Goal: Navigation & Orientation: Go to known website

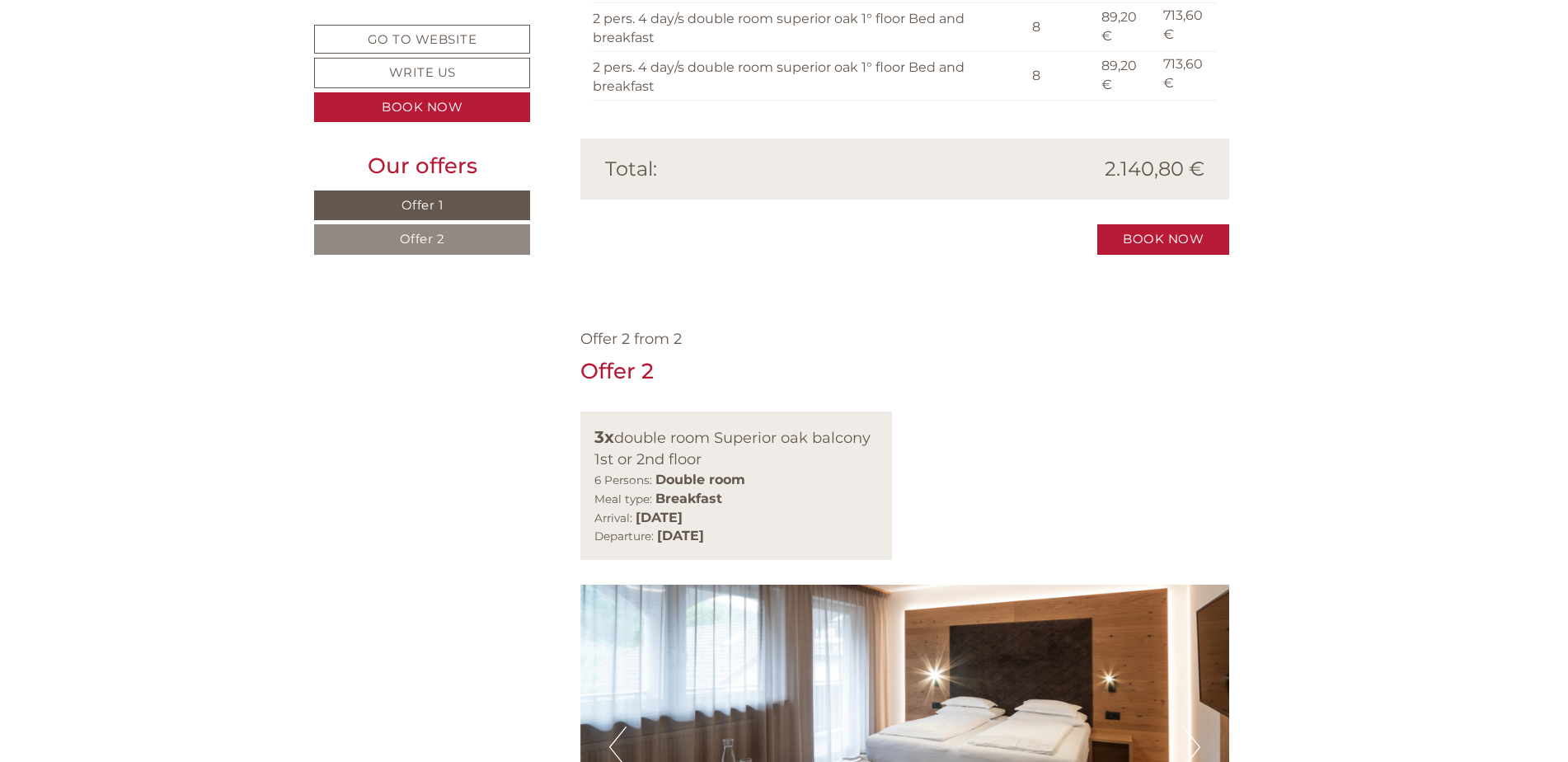
scroll to position [2061, 0]
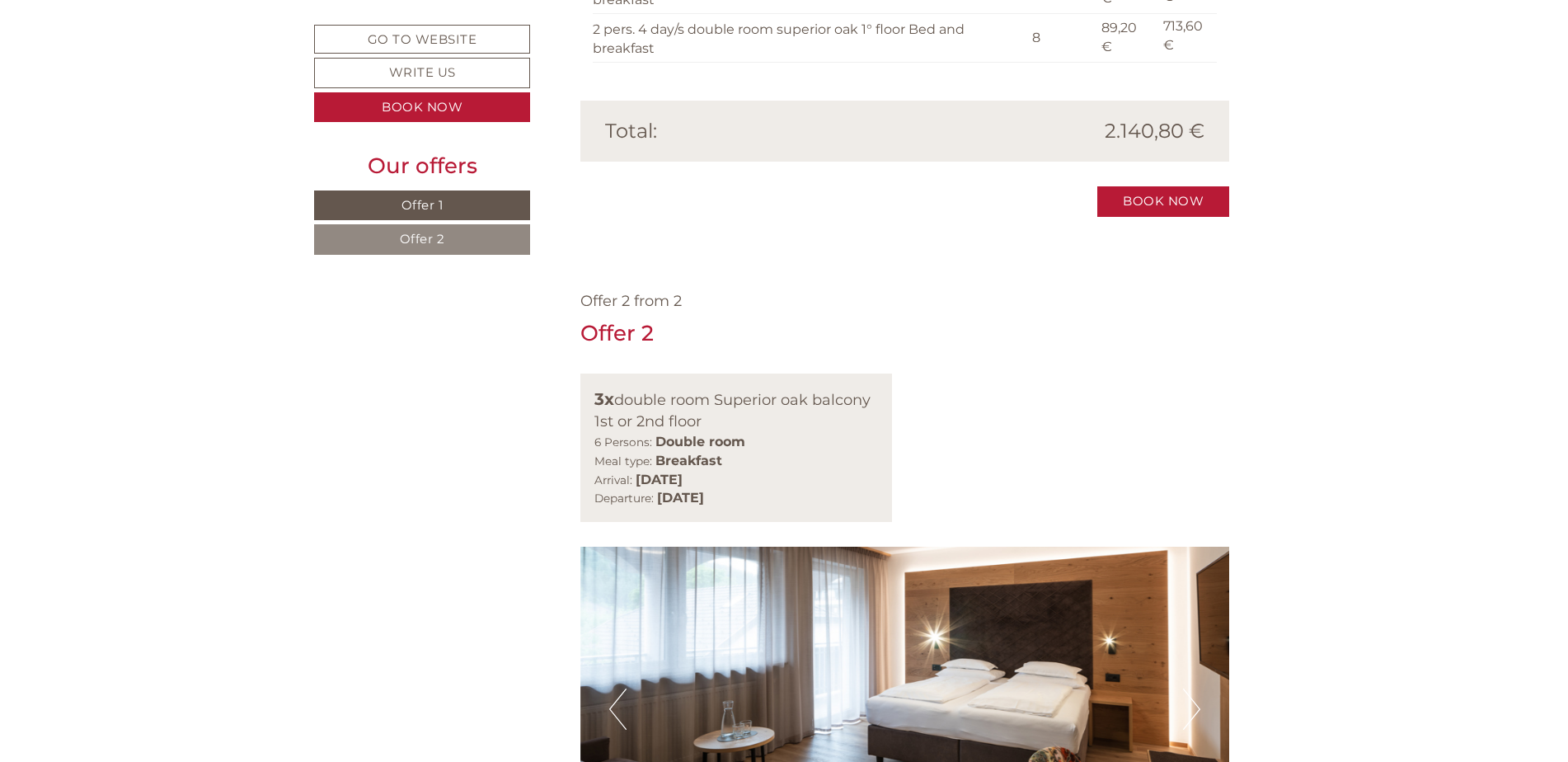
drag, startPoint x: 583, startPoint y: 159, endPoint x: 876, endPoint y: 271, distance: 313.7
click at [876, 373] on div "3x double room Superior oak balcony 1st or 2nd floor 6 Persons: Double room Mea…" at bounding box center [737, 447] width 312 height 148
drag, startPoint x: 876, startPoint y: 271, endPoint x: 875, endPoint y: 231, distance: 40.0
copy div "3x double room Superior oak balcony 1st or 2nd floor 6 Persons: Double room Mea…"
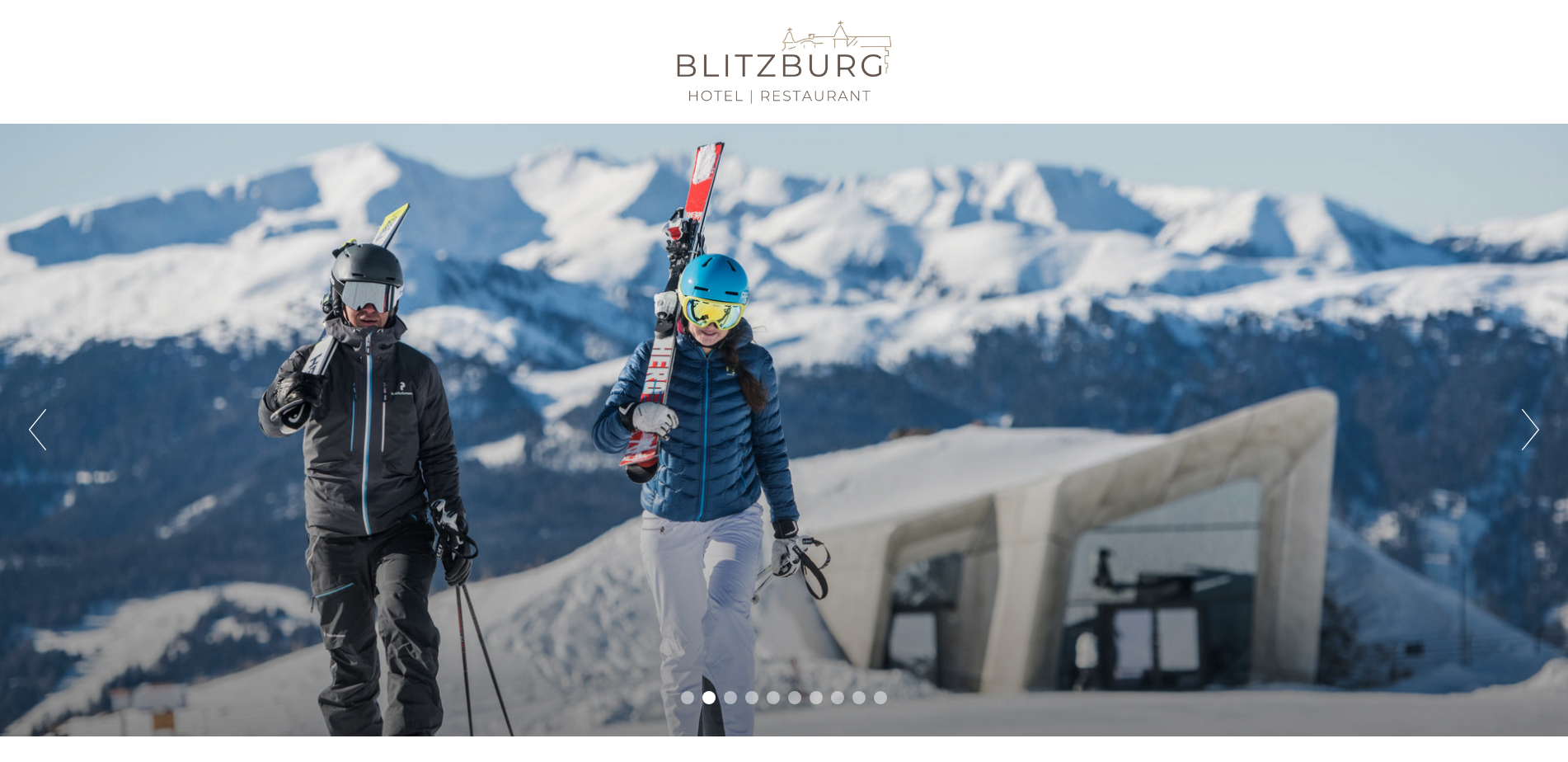
click at [24, 432] on div "Previous Next 1 2 3 4 5 6 7 8 9 10" at bounding box center [784, 430] width 1568 height 613
click at [37, 432] on button "Previous" at bounding box center [37, 429] width 17 height 41
click at [796, 87] on div at bounding box center [784, 61] width 923 height 107
click at [1513, 422] on div "Previous Next 1 2 3 4 5 6 7 8 9 10" at bounding box center [784, 430] width 1568 height 613
click at [1532, 434] on button "Next" at bounding box center [1531, 429] width 17 height 41
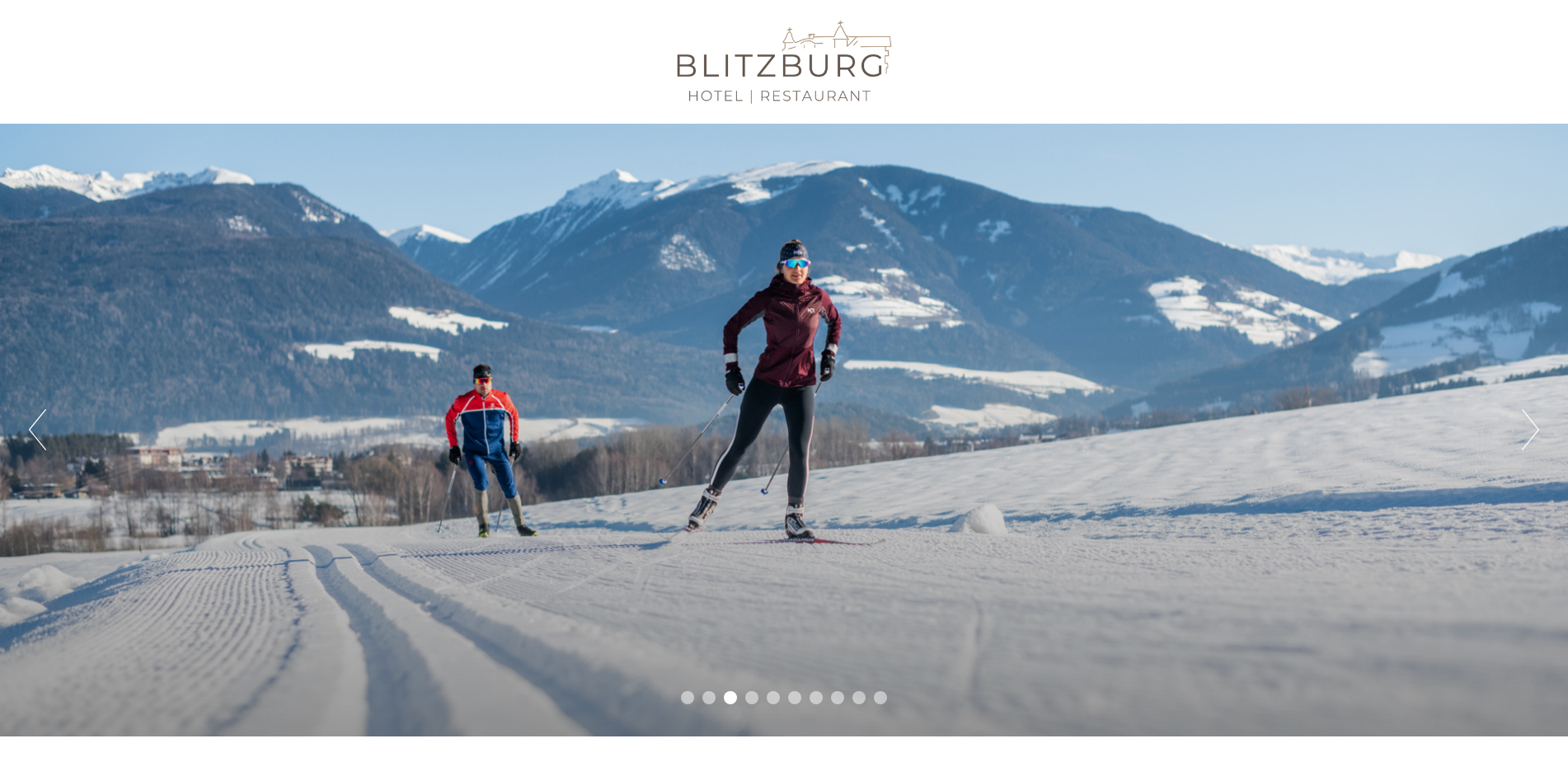
click at [1532, 434] on button "Next" at bounding box center [1531, 429] width 17 height 41
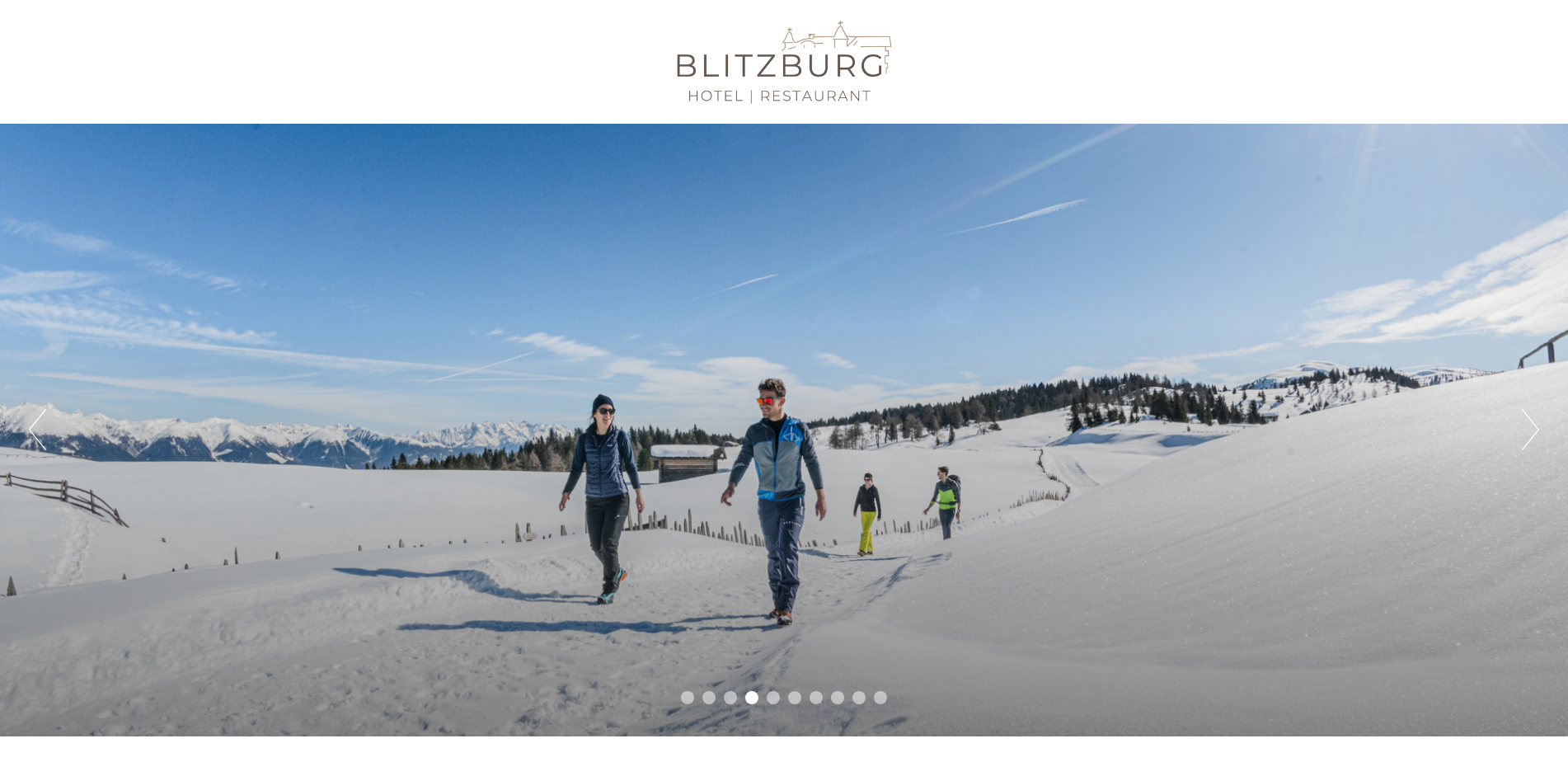
click at [1532, 434] on button "Next" at bounding box center [1531, 429] width 17 height 41
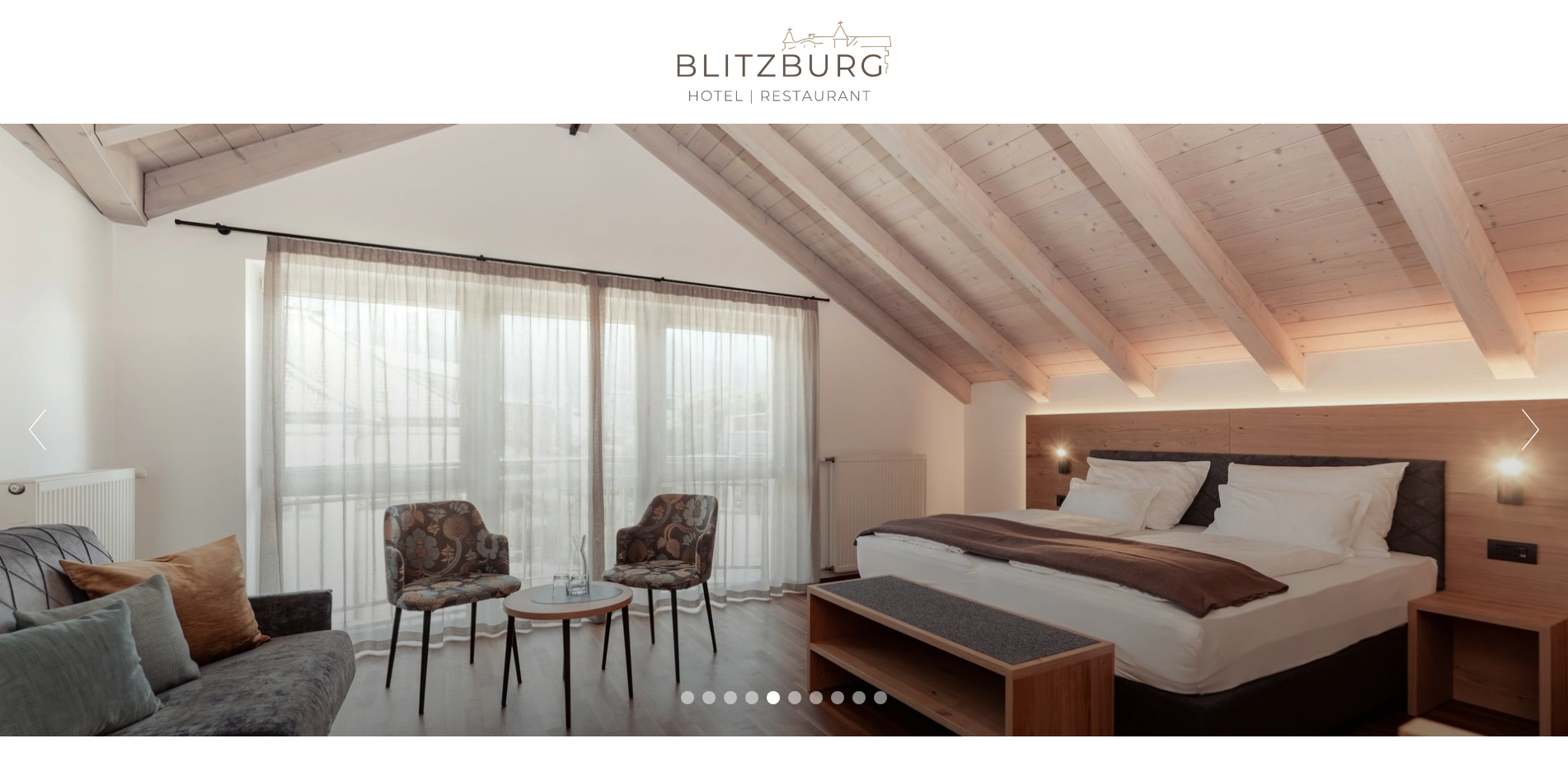
click at [1532, 434] on button "Next" at bounding box center [1531, 429] width 17 height 41
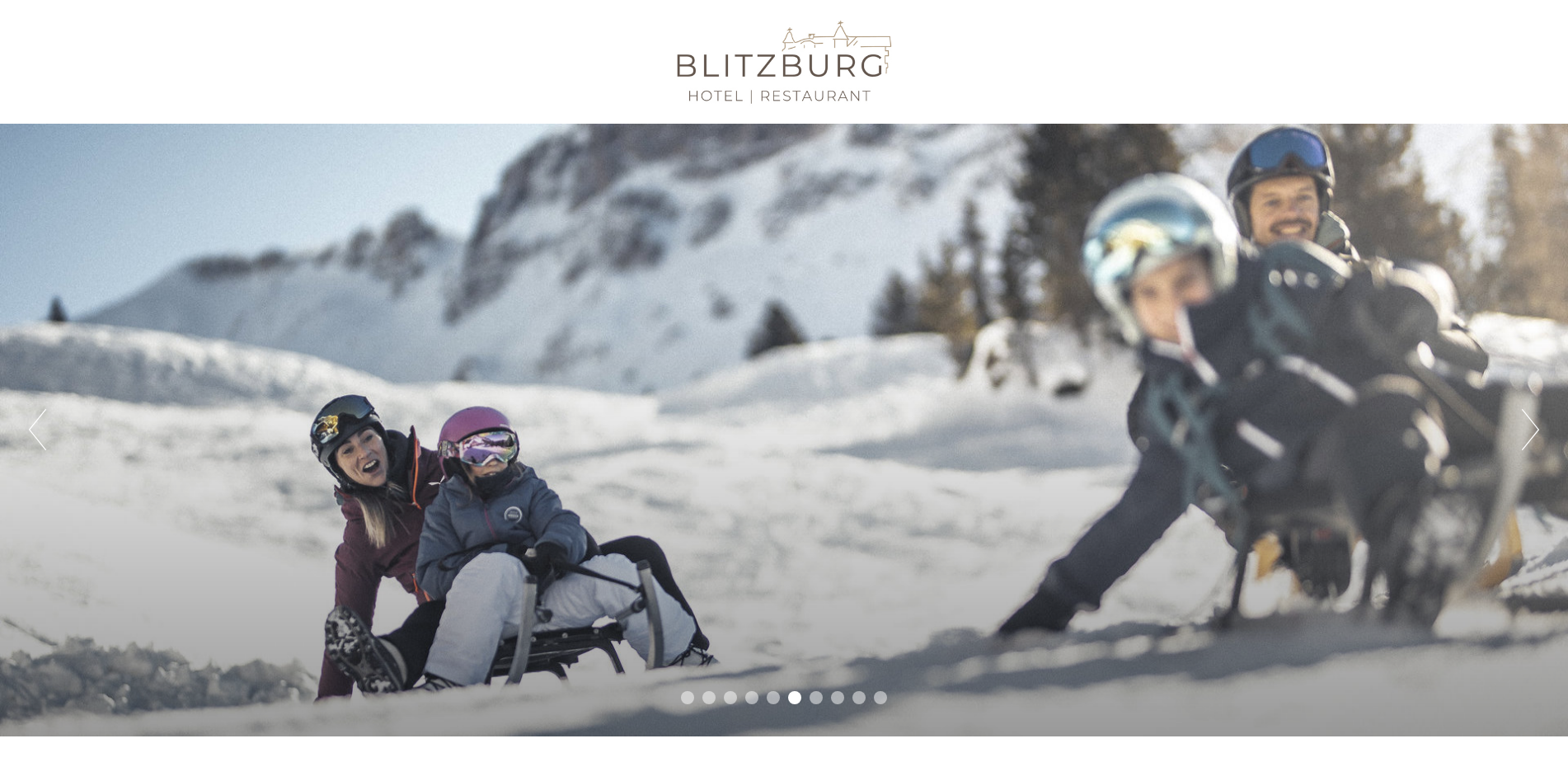
click at [1532, 434] on button "Next" at bounding box center [1531, 429] width 17 height 41
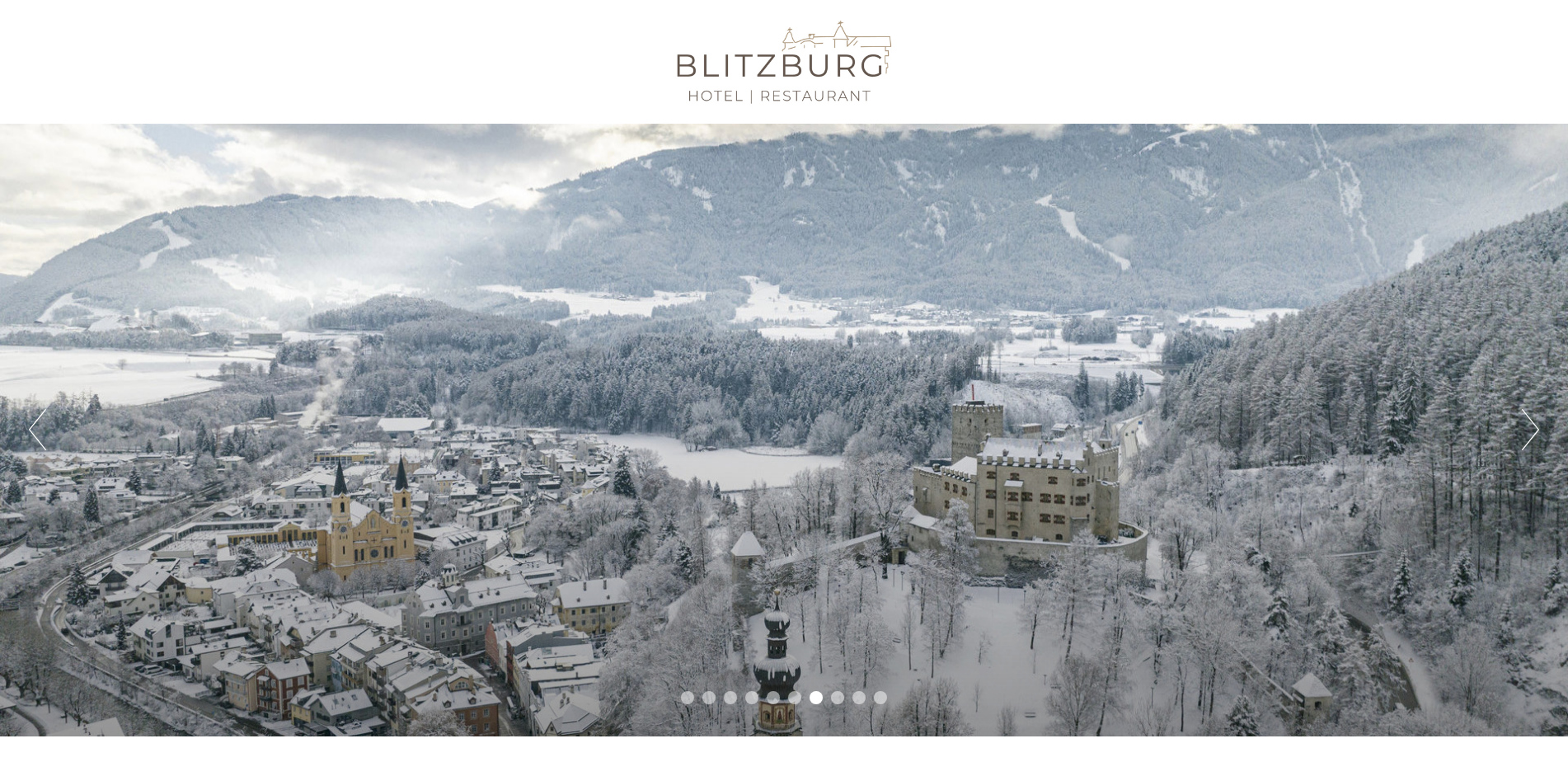
click at [1532, 434] on button "Next" at bounding box center [1531, 429] width 17 height 41
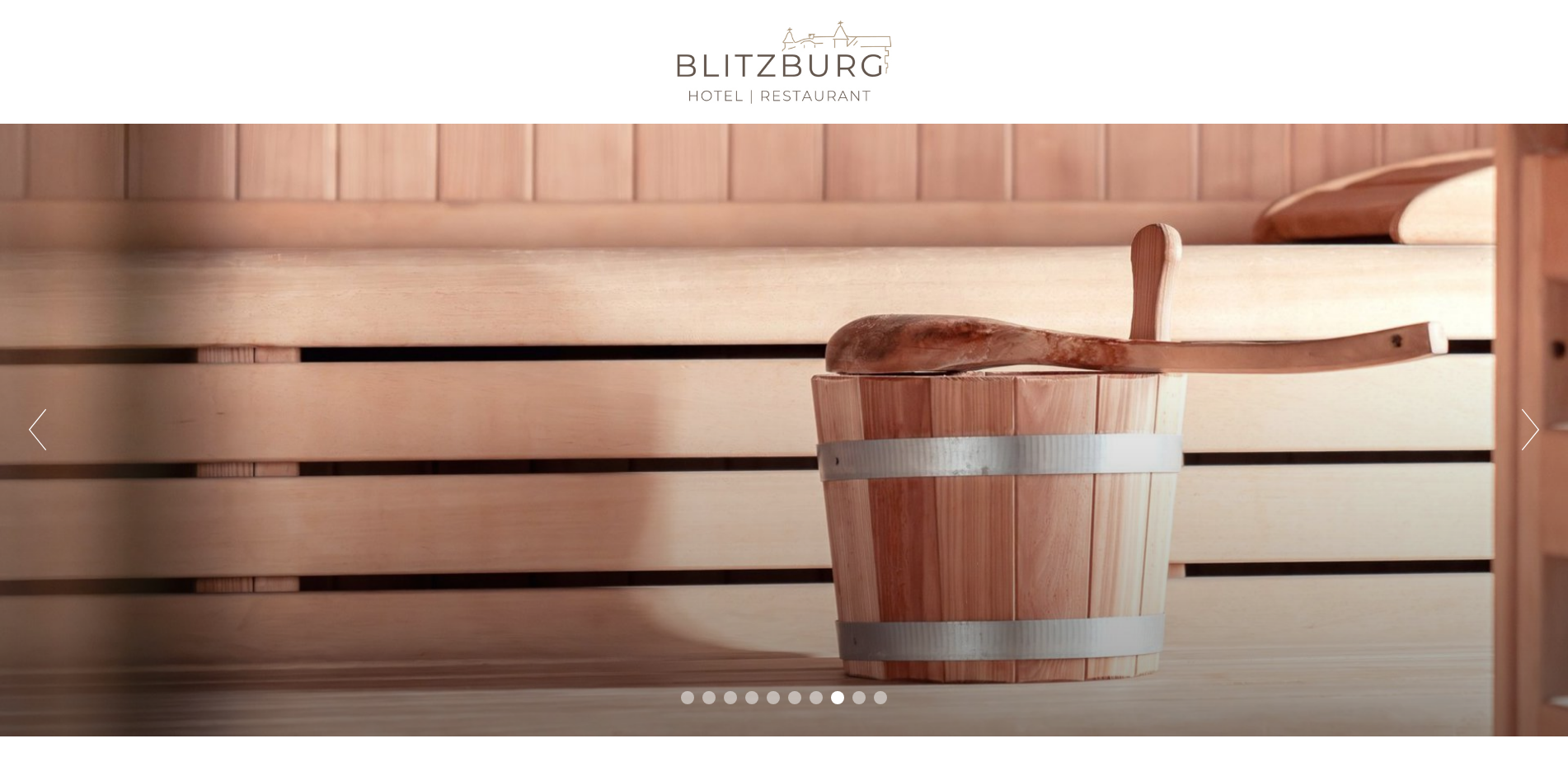
click at [1532, 434] on button "Next" at bounding box center [1531, 429] width 17 height 41
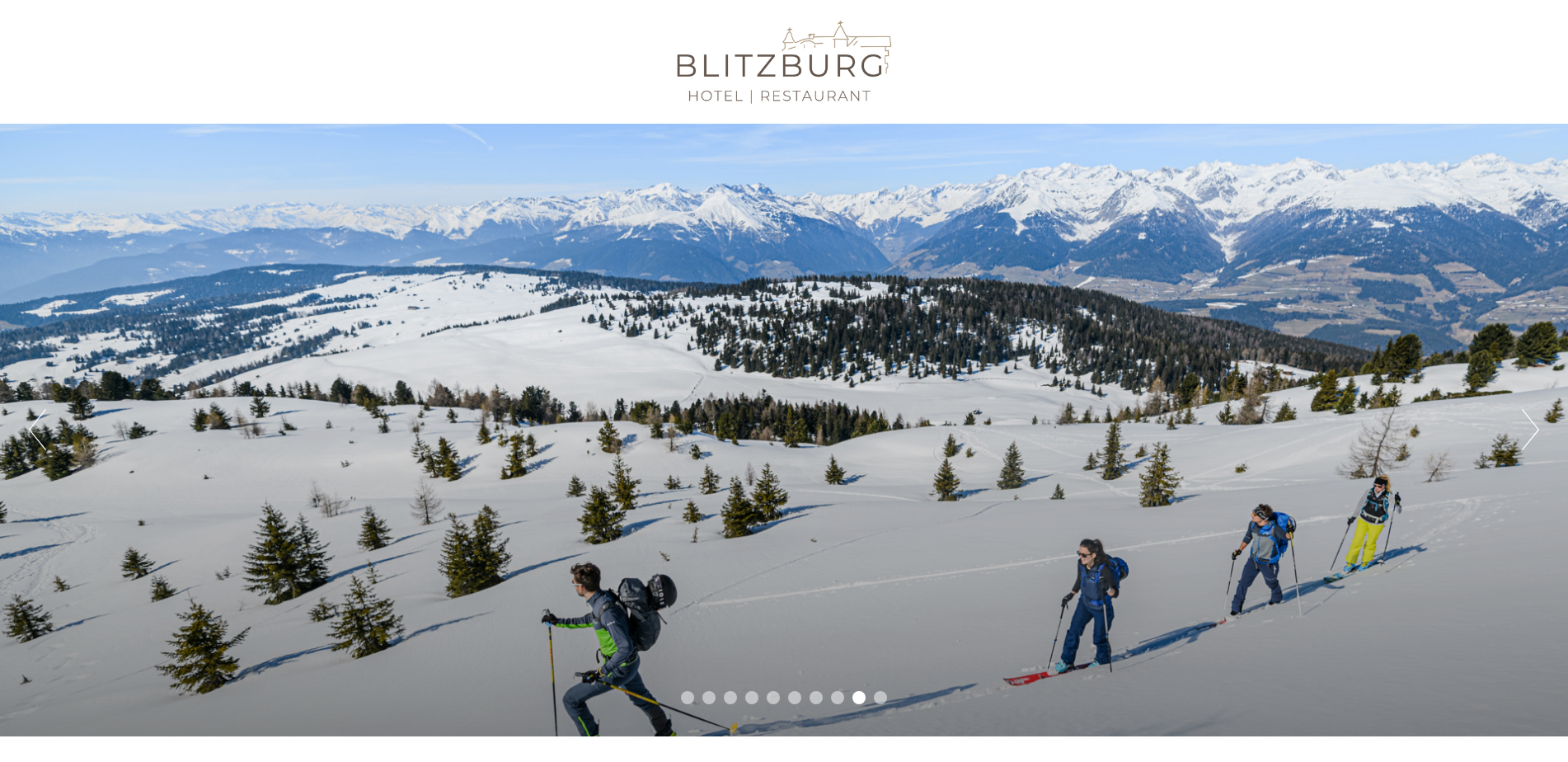
click at [1532, 434] on button "Next" at bounding box center [1531, 429] width 17 height 41
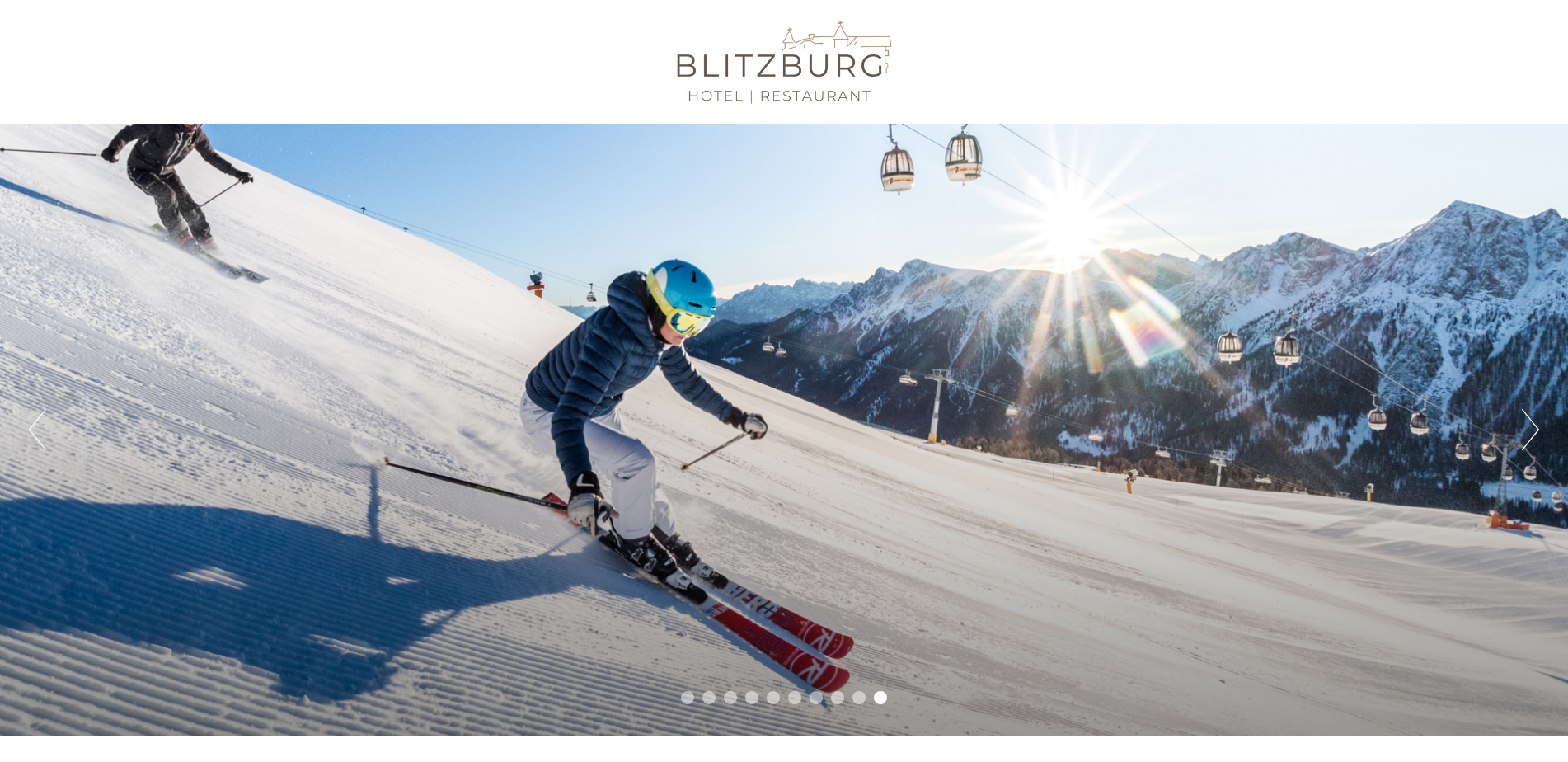
click at [1532, 434] on button "Next" at bounding box center [1531, 429] width 17 height 41
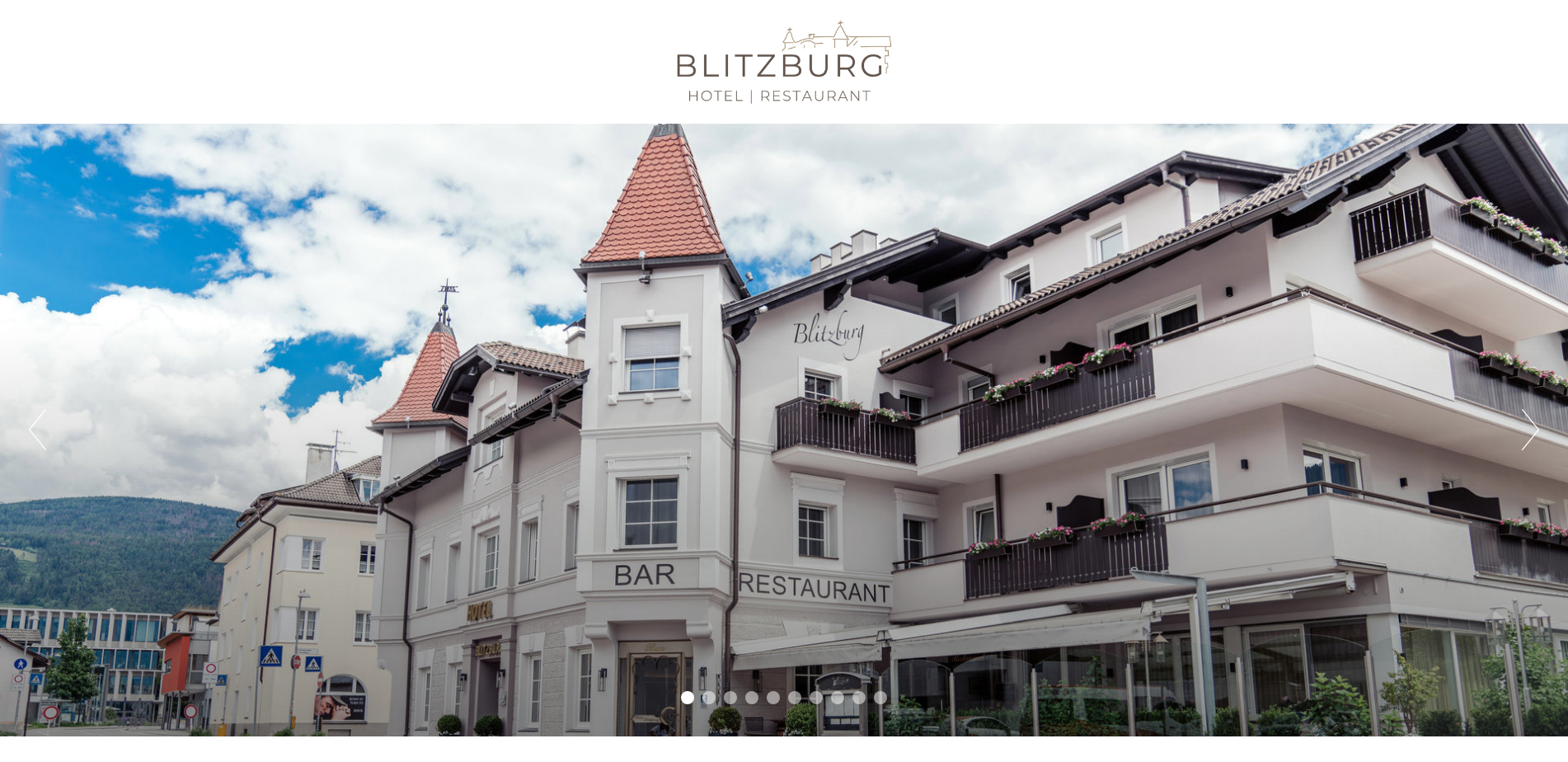
click at [1532, 434] on button "Next" at bounding box center [1531, 429] width 17 height 41
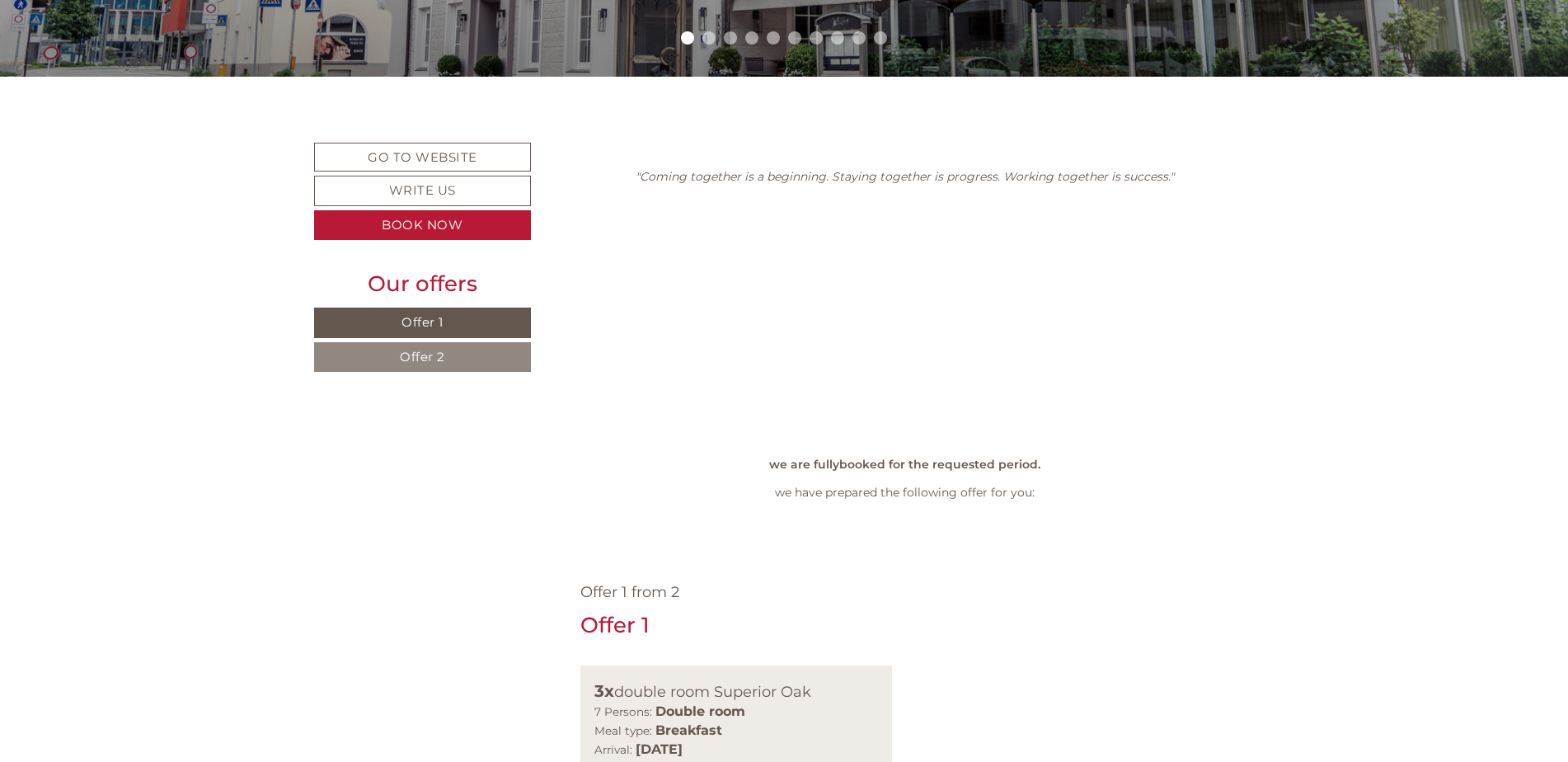
scroll to position [824, 0]
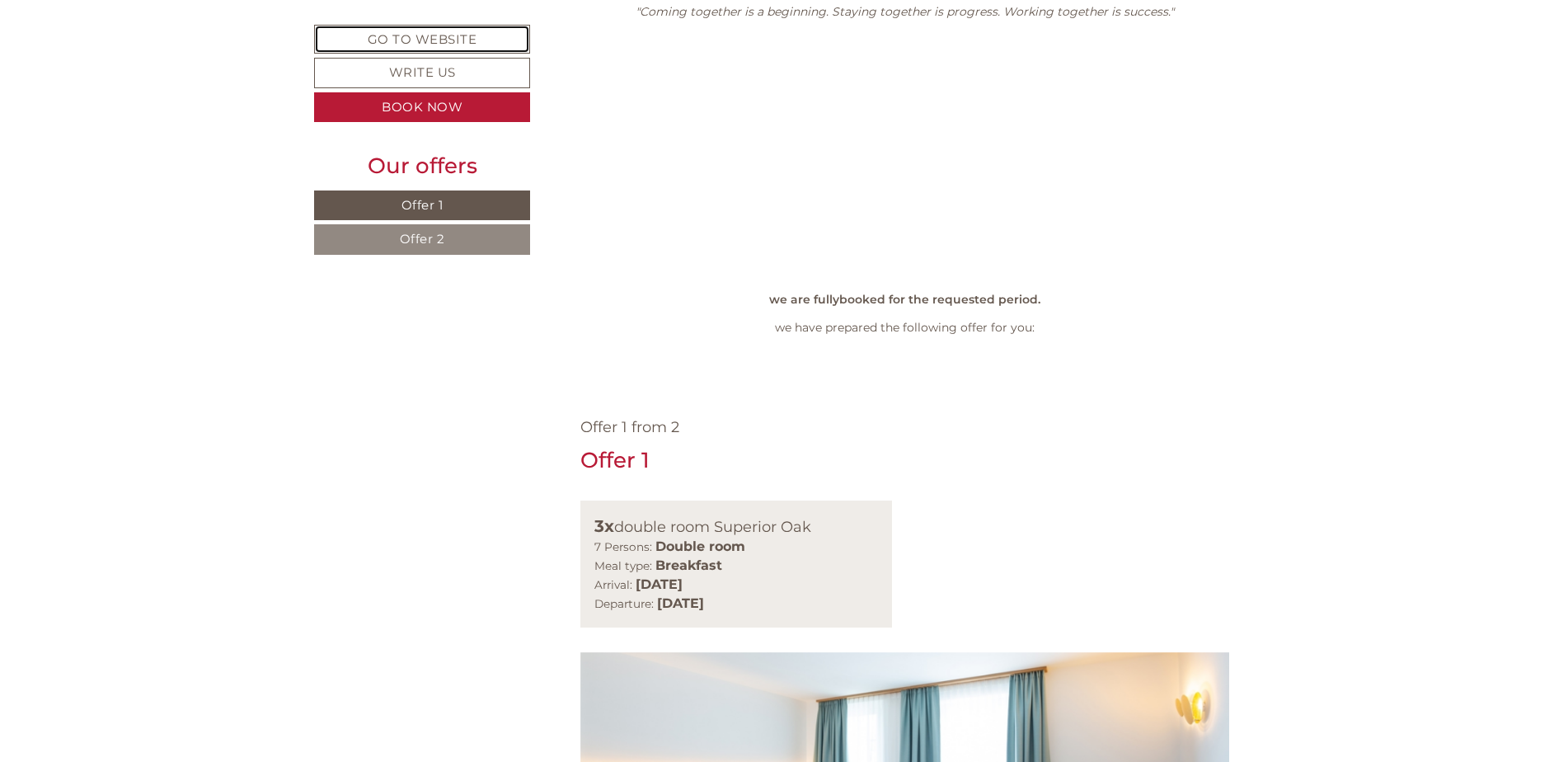
click at [430, 44] on link "Go to website" at bounding box center [422, 38] width 216 height 29
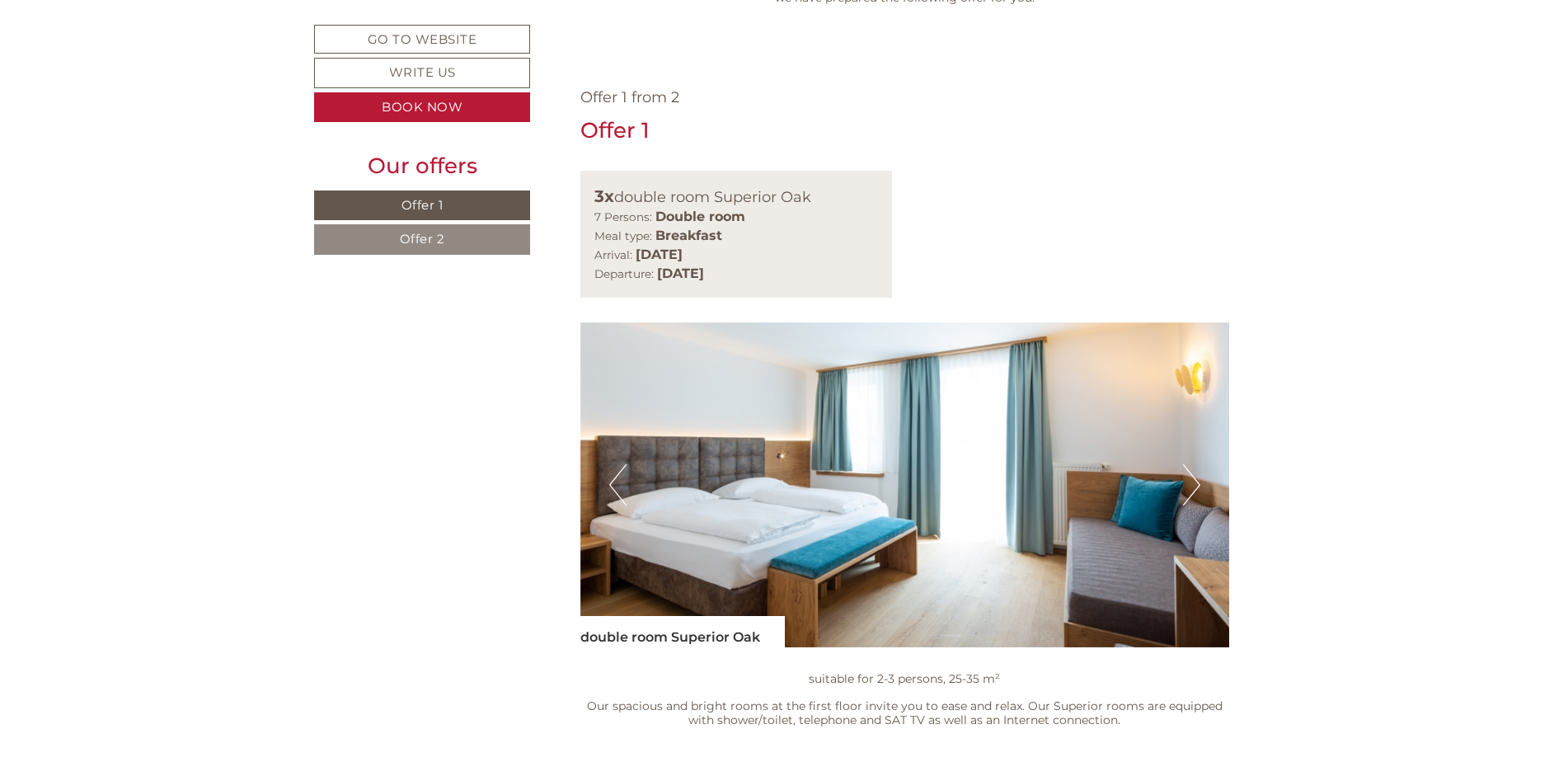
scroll to position [1237, 0]
